Goal: Navigation & Orientation: Find specific page/section

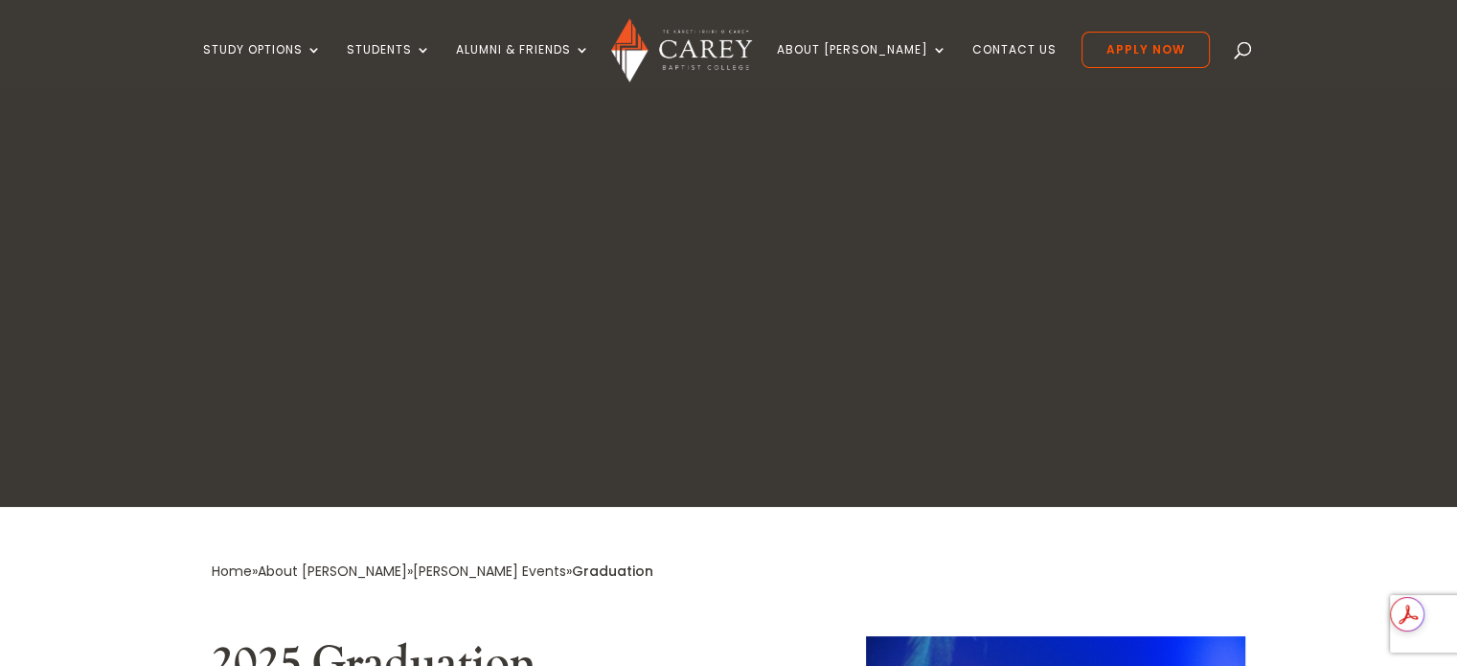
click at [729, 48] on img at bounding box center [681, 50] width 141 height 64
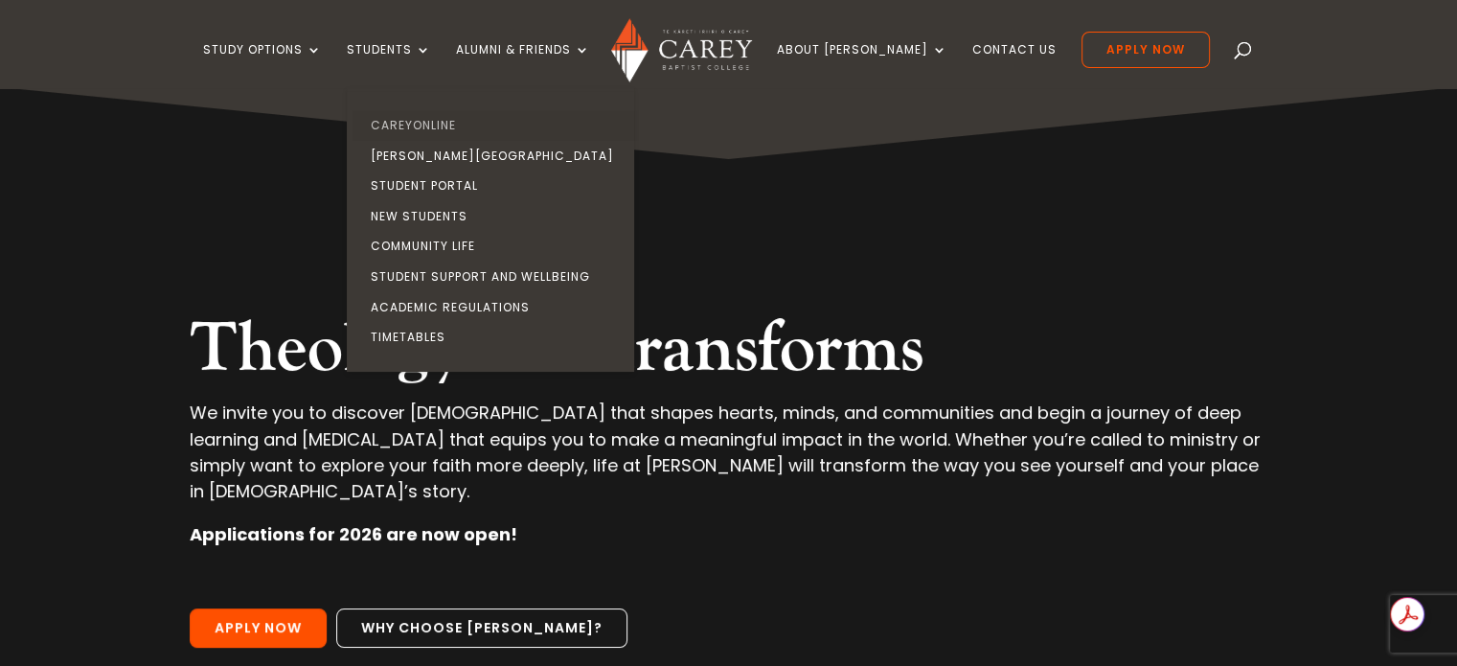
click at [462, 120] on link "CareyOnline" at bounding box center [495, 125] width 287 height 31
